Goal: Information Seeking & Learning: Learn about a topic

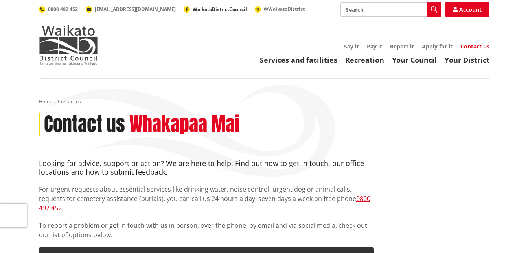
click at [193, 9] on span "WaikatoDistrictCouncil" at bounding box center [220, 9] width 54 height 7
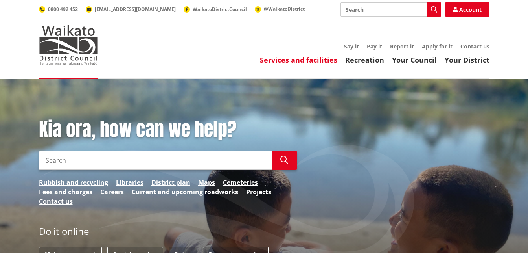
click at [301, 60] on link "Services and facilities" at bounding box center [299, 59] width 78 height 9
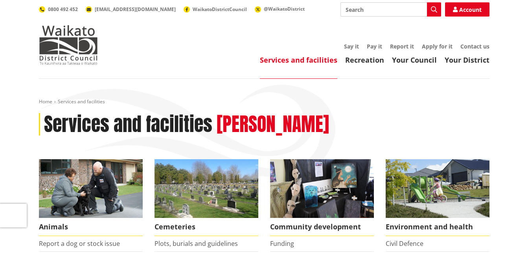
click at [386, 6] on input "Search" at bounding box center [391, 9] width 101 height 14
type input "maps"
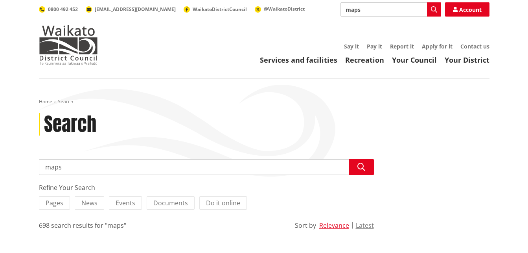
drag, startPoint x: 370, startPoint y: 7, endPoint x: 294, endPoint y: 20, distance: 77.0
click at [295, 20] on div "Toggle search Toggle navigation Services and facilities Recreation Your Council…" at bounding box center [264, 33] width 463 height 62
type input "retrolens"
click at [465, 59] on link "Your District" at bounding box center [467, 59] width 45 height 9
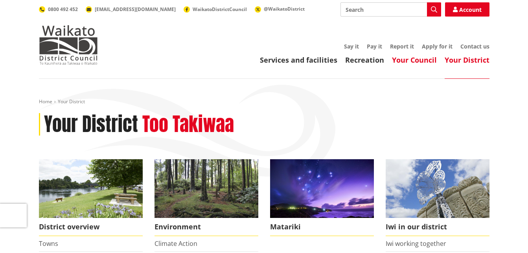
click at [411, 59] on link "Your Council" at bounding box center [414, 59] width 45 height 9
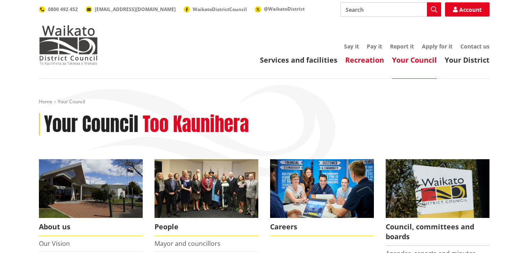
click at [359, 58] on link "Recreation" at bounding box center [364, 59] width 39 height 9
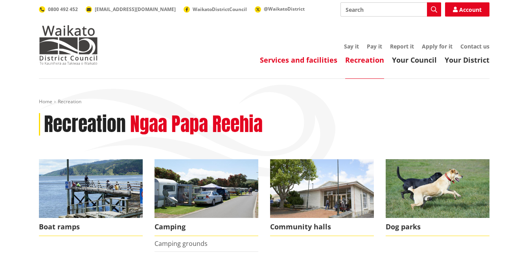
click at [305, 60] on link "Services and facilities" at bounding box center [299, 59] width 78 height 9
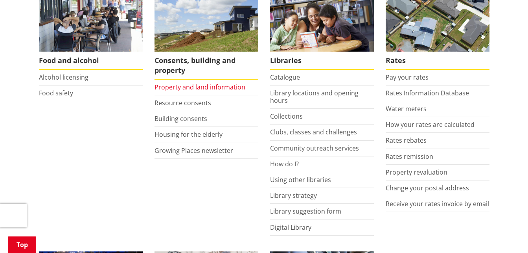
scroll to position [354, 0]
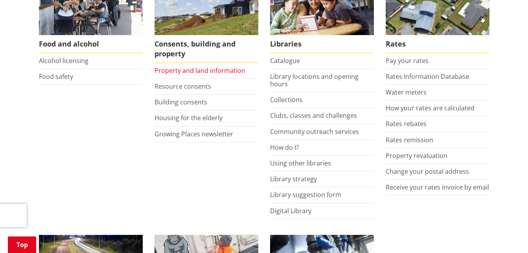
click at [185, 70] on link "Property and land information" at bounding box center [200, 70] width 91 height 9
